Goal: Information Seeking & Learning: Learn about a topic

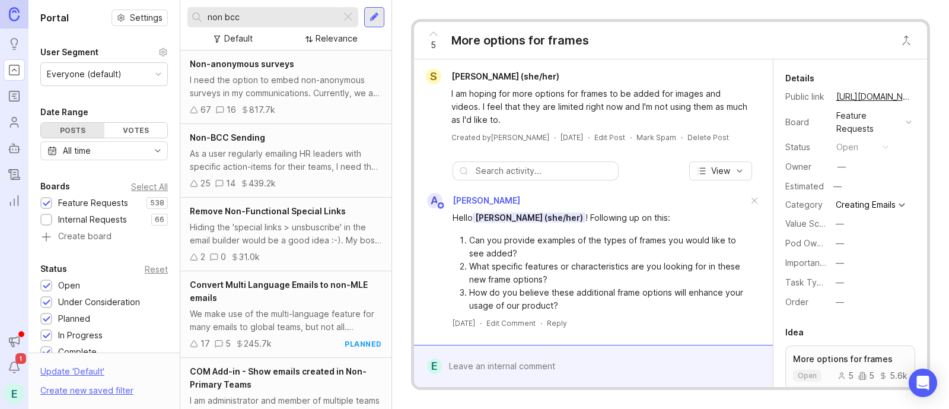
type input "non bcc"
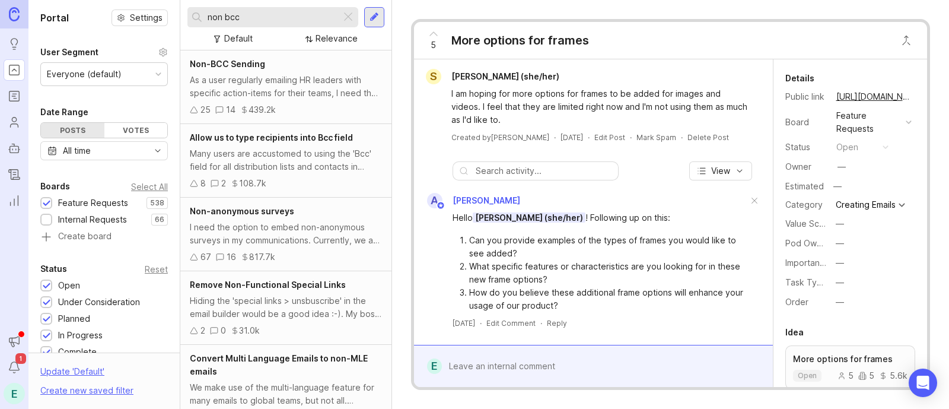
click at [282, 82] on div "As a user regularly emailing HR leaders with specific action-items for their te…" at bounding box center [286, 87] width 192 height 26
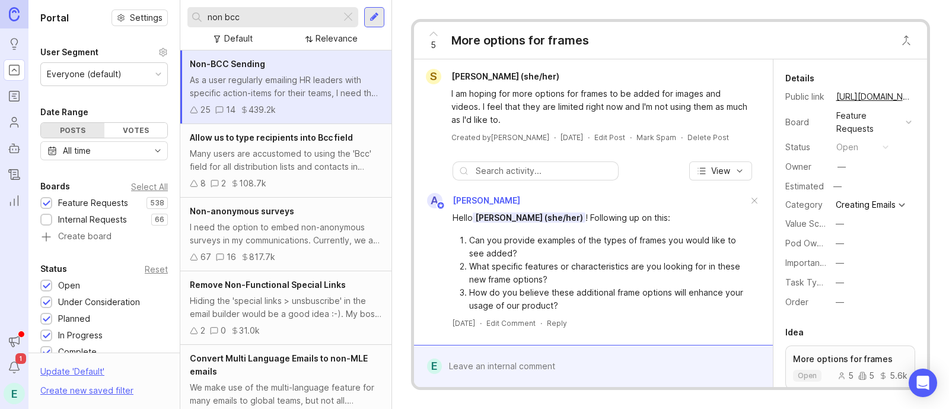
click at [282, 82] on div "As a user regularly emailing HR leaders with specific action-items for their te…" at bounding box center [286, 87] width 192 height 26
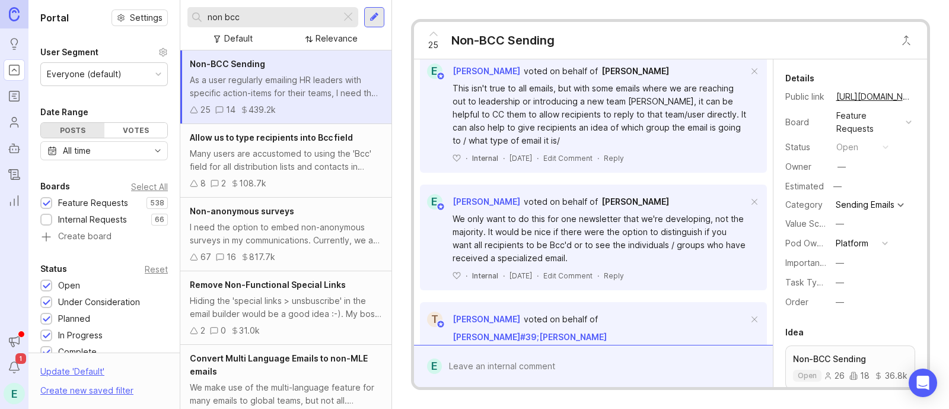
scroll to position [689, 0]
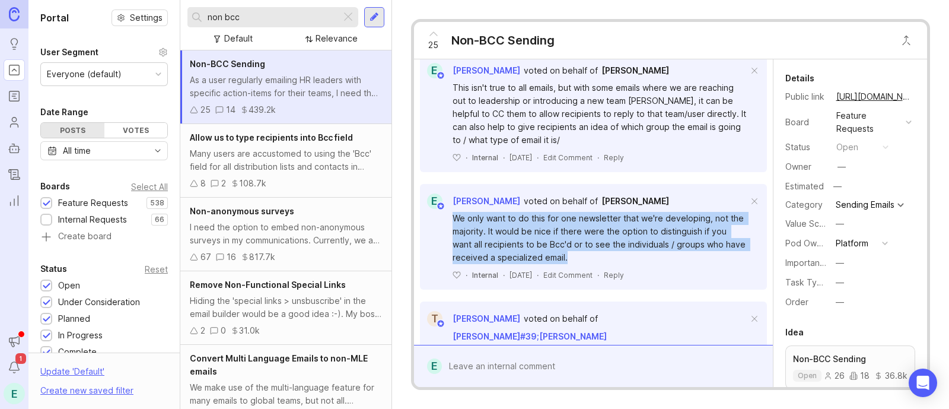
drag, startPoint x: 452, startPoint y: 215, endPoint x: 594, endPoint y: 256, distance: 147.5
click at [594, 256] on div "We only want to do this for one newsletter that we're developing, not the major…" at bounding box center [600, 238] width 295 height 52
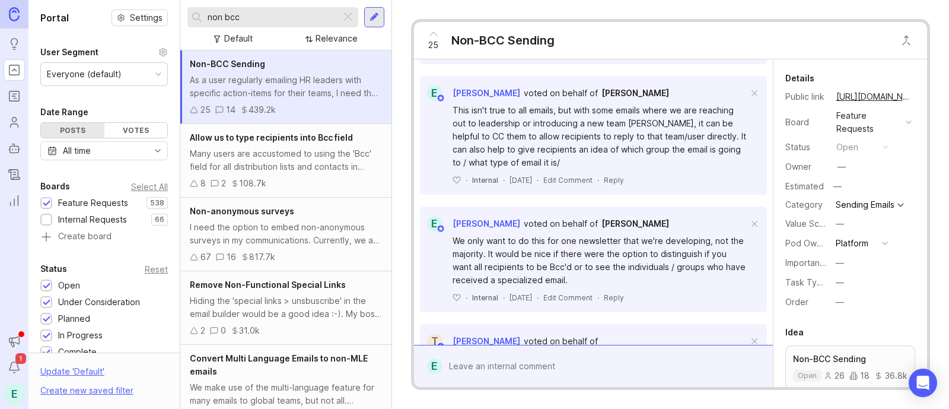
scroll to position [664, 0]
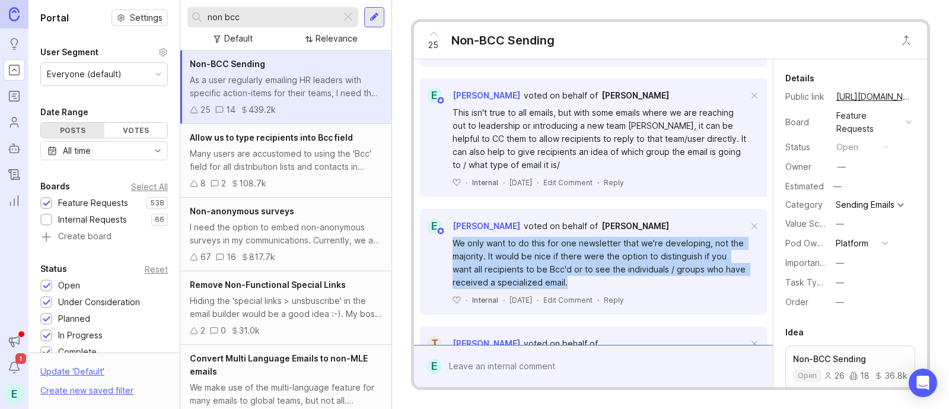
drag, startPoint x: 597, startPoint y: 279, endPoint x: 439, endPoint y: 240, distance: 162.5
click at [439, 240] on div "We only want to do this for one newsletter that we're developing, not the major…" at bounding box center [593, 269] width 347 height 71
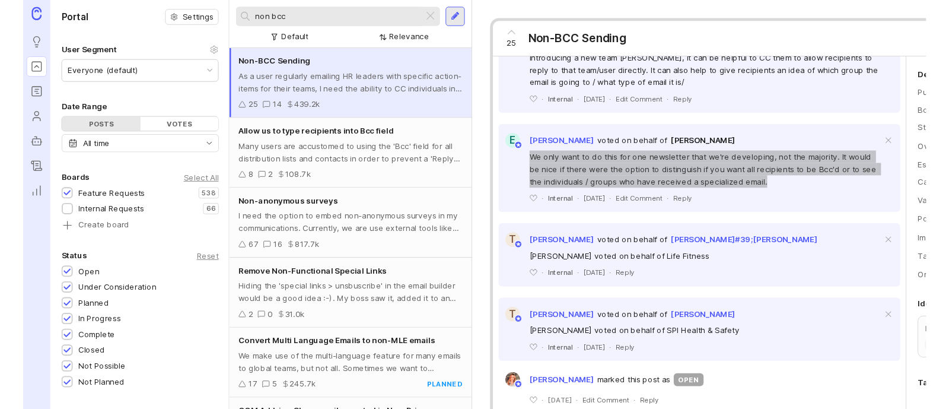
scroll to position [716, 0]
